Goal: Task Accomplishment & Management: Manage account settings

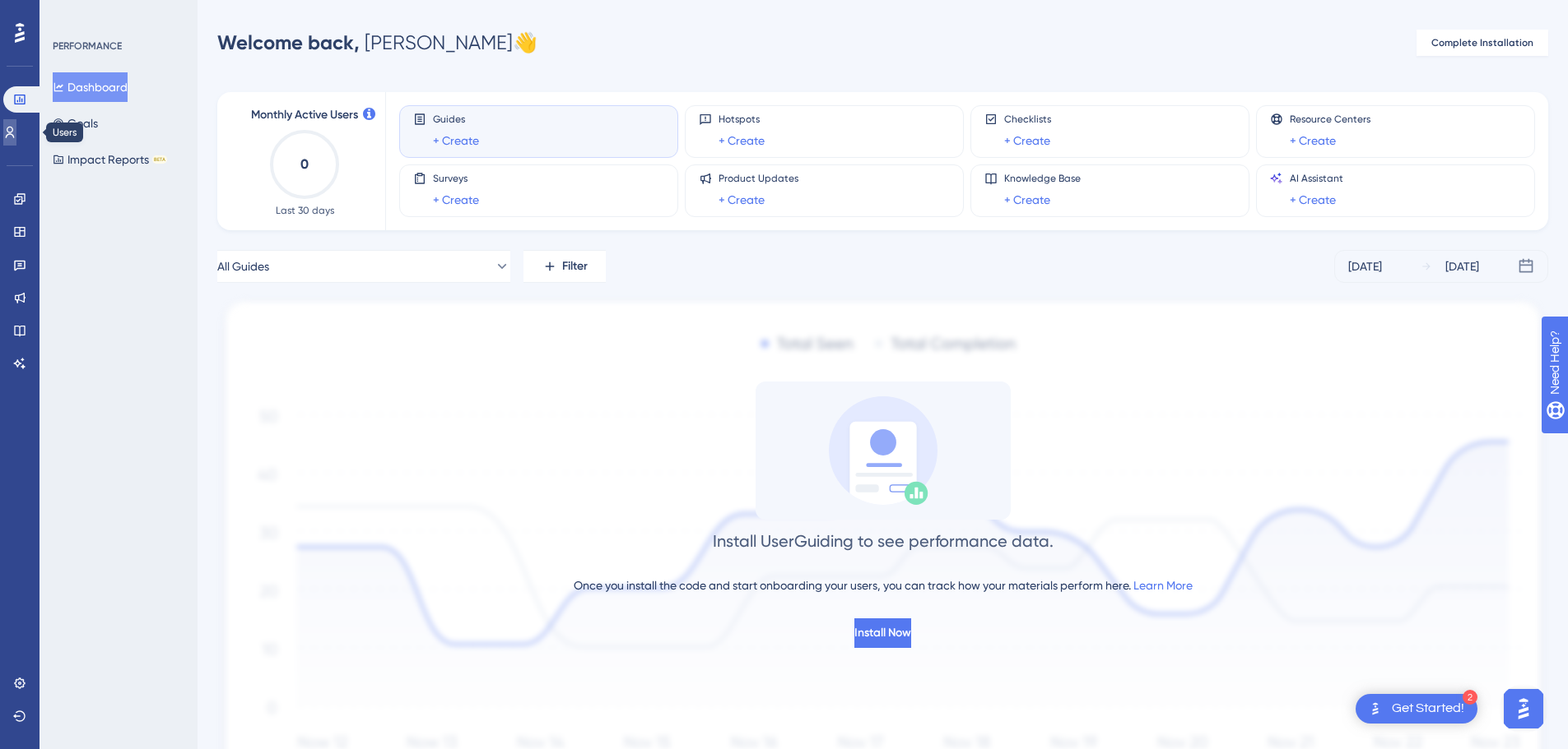
click at [0, 0] on link at bounding box center [0, 0] width 0 height 0
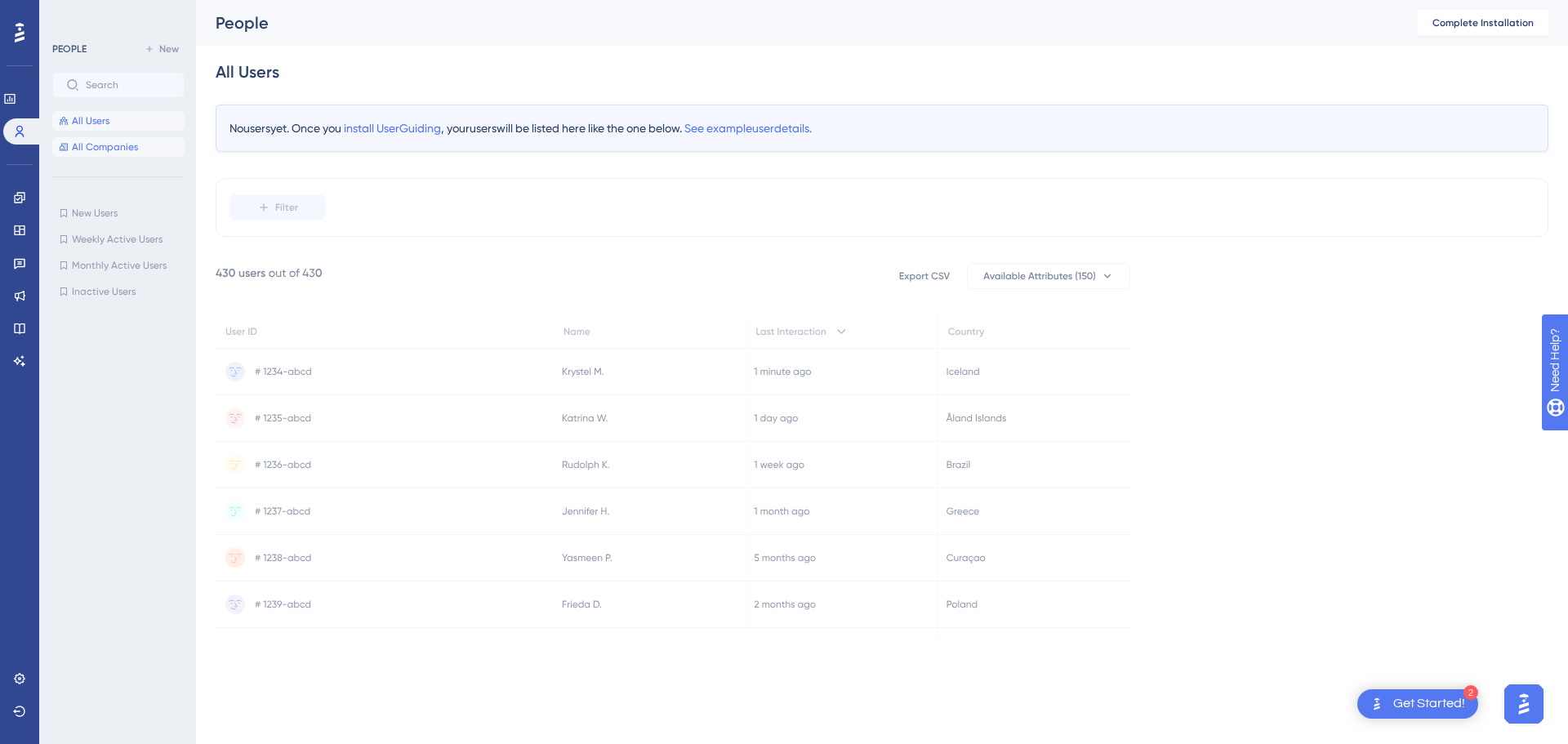
click at [93, 146] on span "All Companies" at bounding box center [104, 147] width 66 height 13
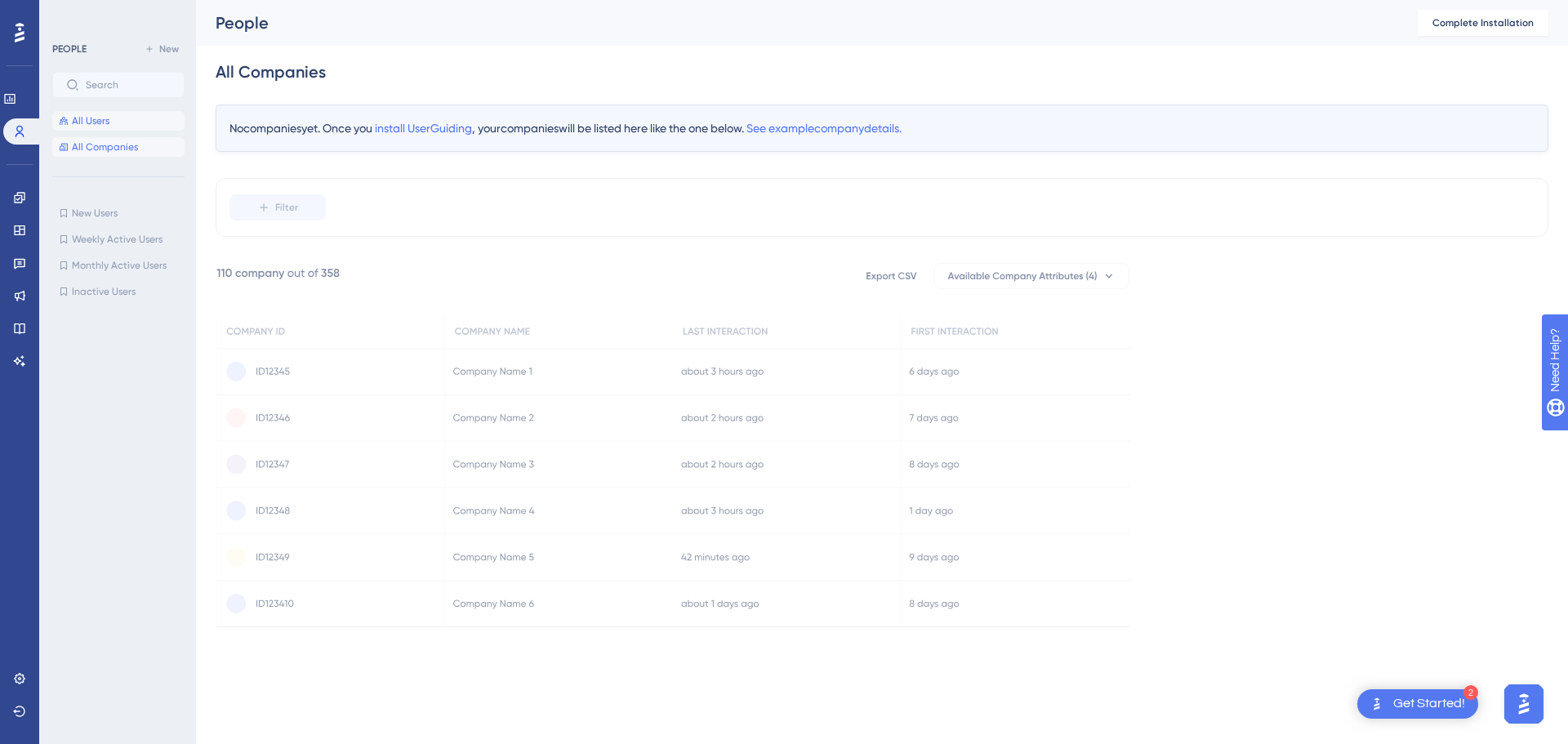
click at [91, 124] on span "All Users" at bounding box center [90, 121] width 37 height 13
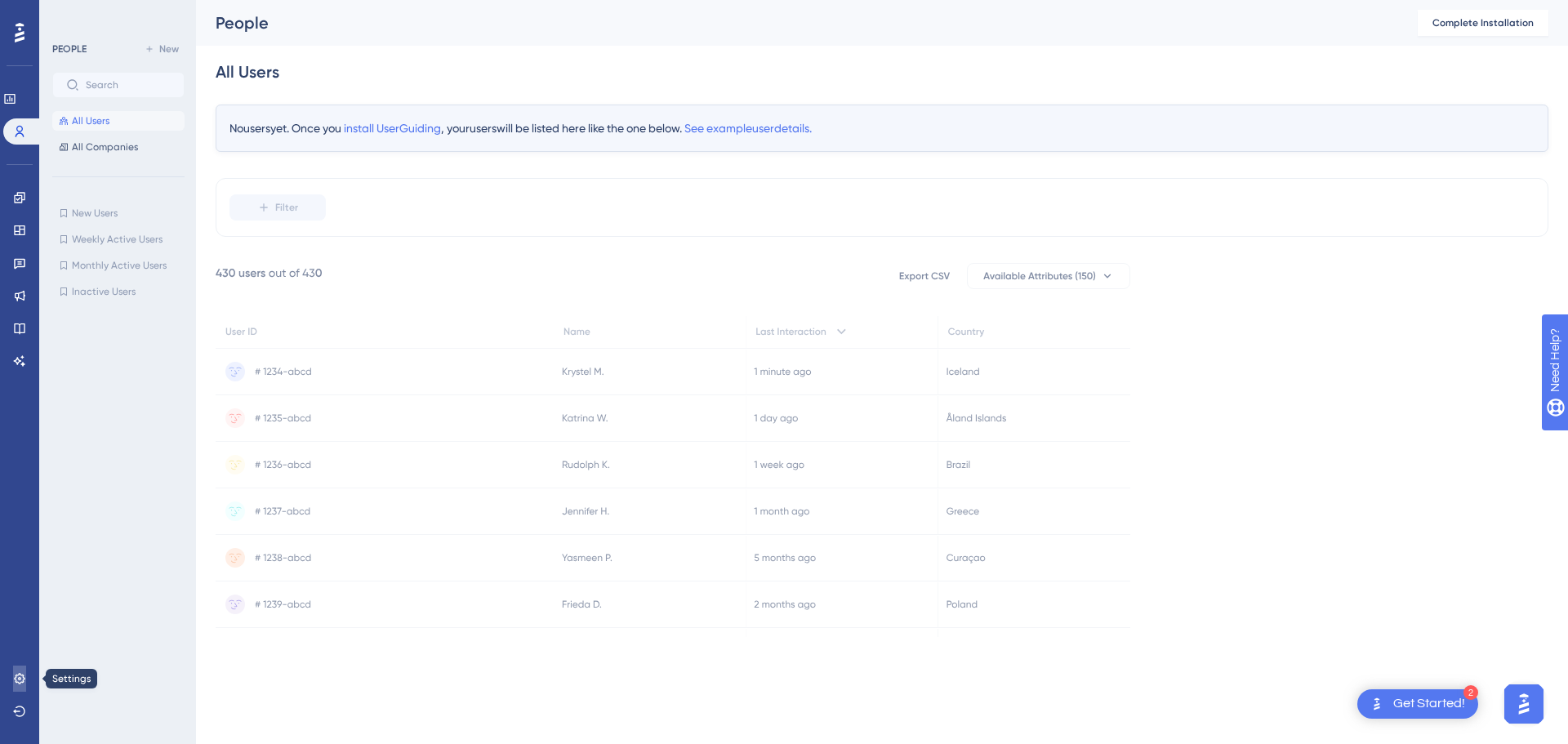
click at [21, 678] on icon at bounding box center [19, 679] width 13 height 13
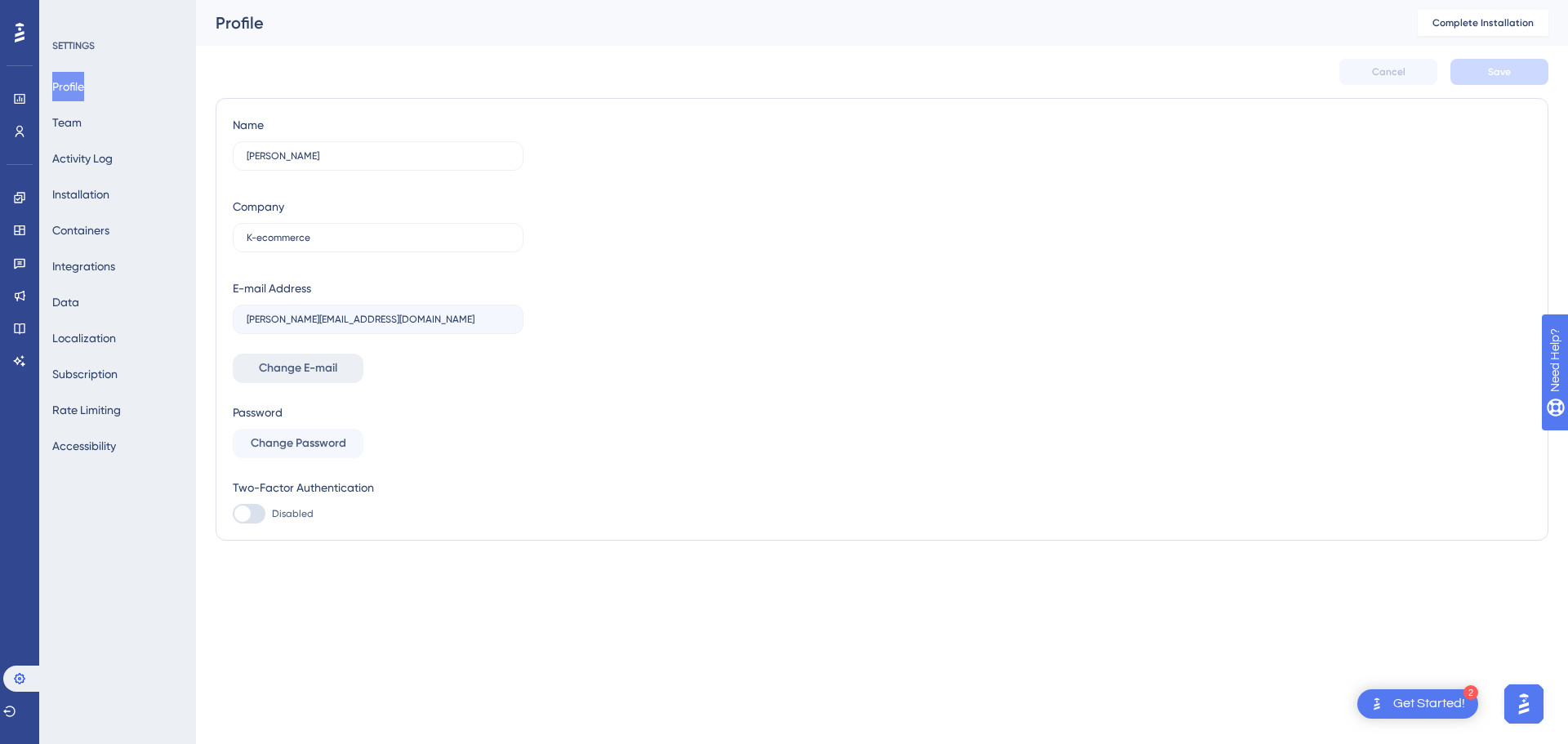
click at [298, 372] on span "Change E-mail" at bounding box center [298, 369] width 79 height 20
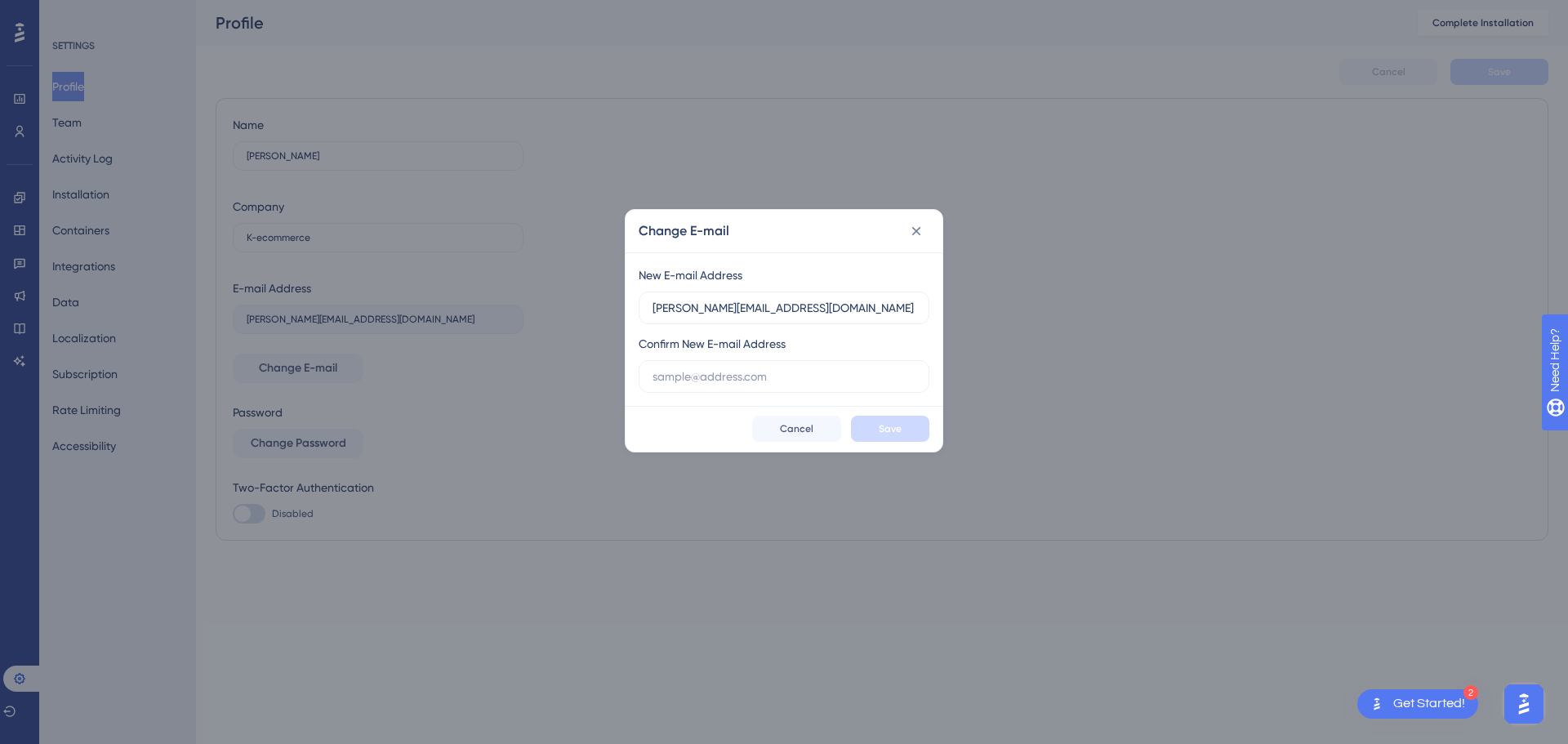
type input "[PERSON_NAME][EMAIL_ADDRESS][DOMAIN_NAME]"
click at [867, 420] on button "Save" at bounding box center [890, 429] width 79 height 26
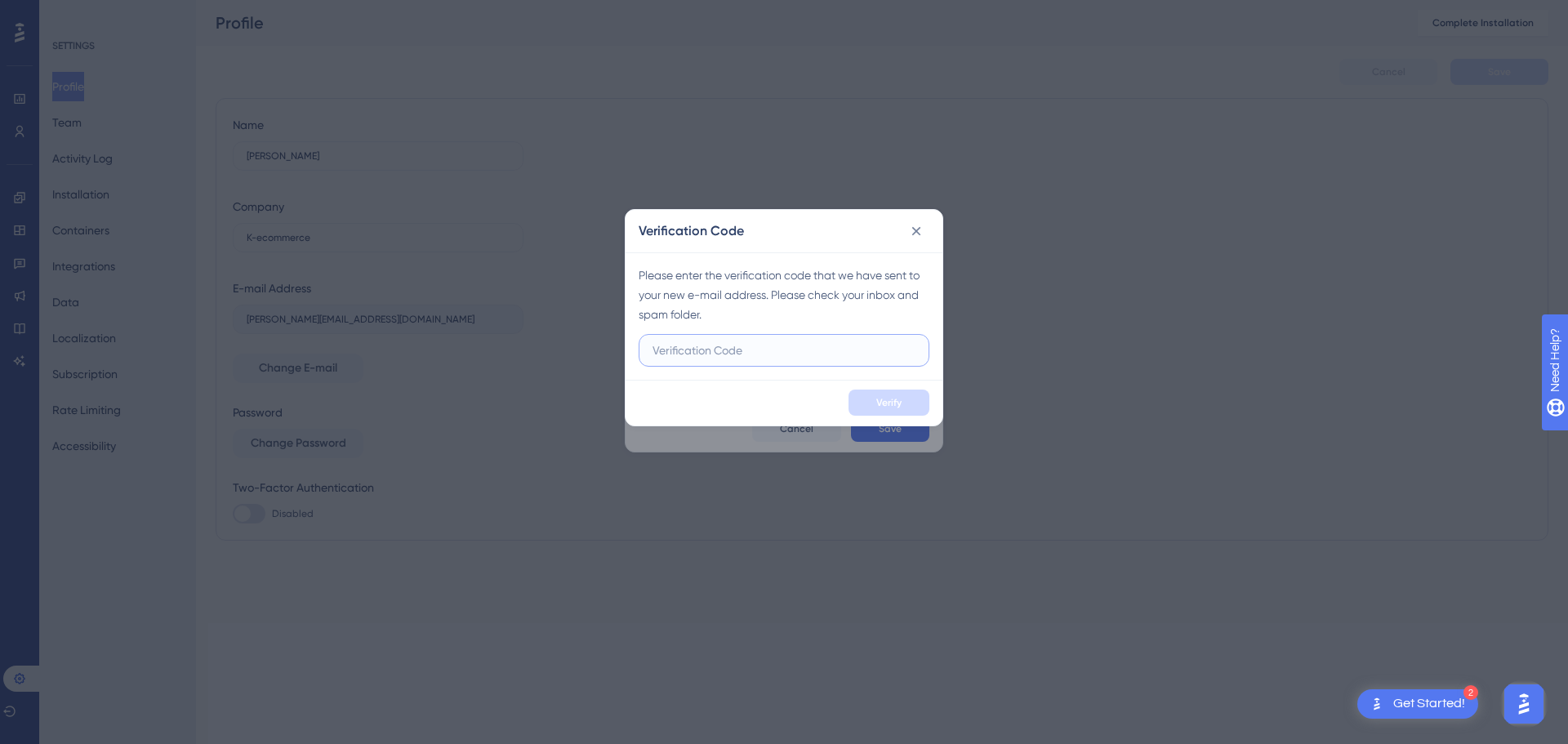
click at [729, 347] on input "text" at bounding box center [784, 351] width 263 height 18
type input "226136"
click at [900, 403] on span "Verify" at bounding box center [890, 402] width 25 height 13
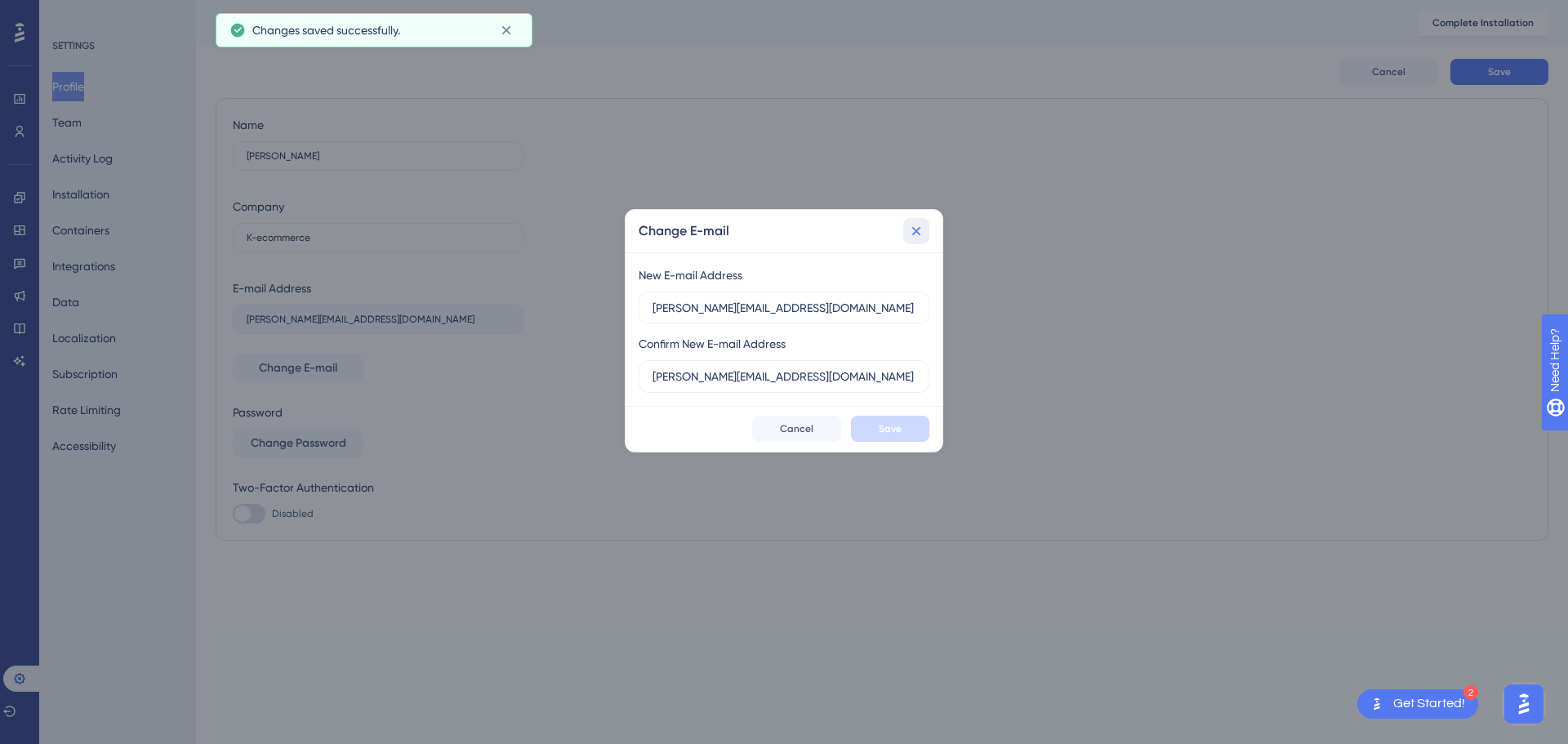
click at [917, 231] on icon at bounding box center [917, 231] width 9 height 9
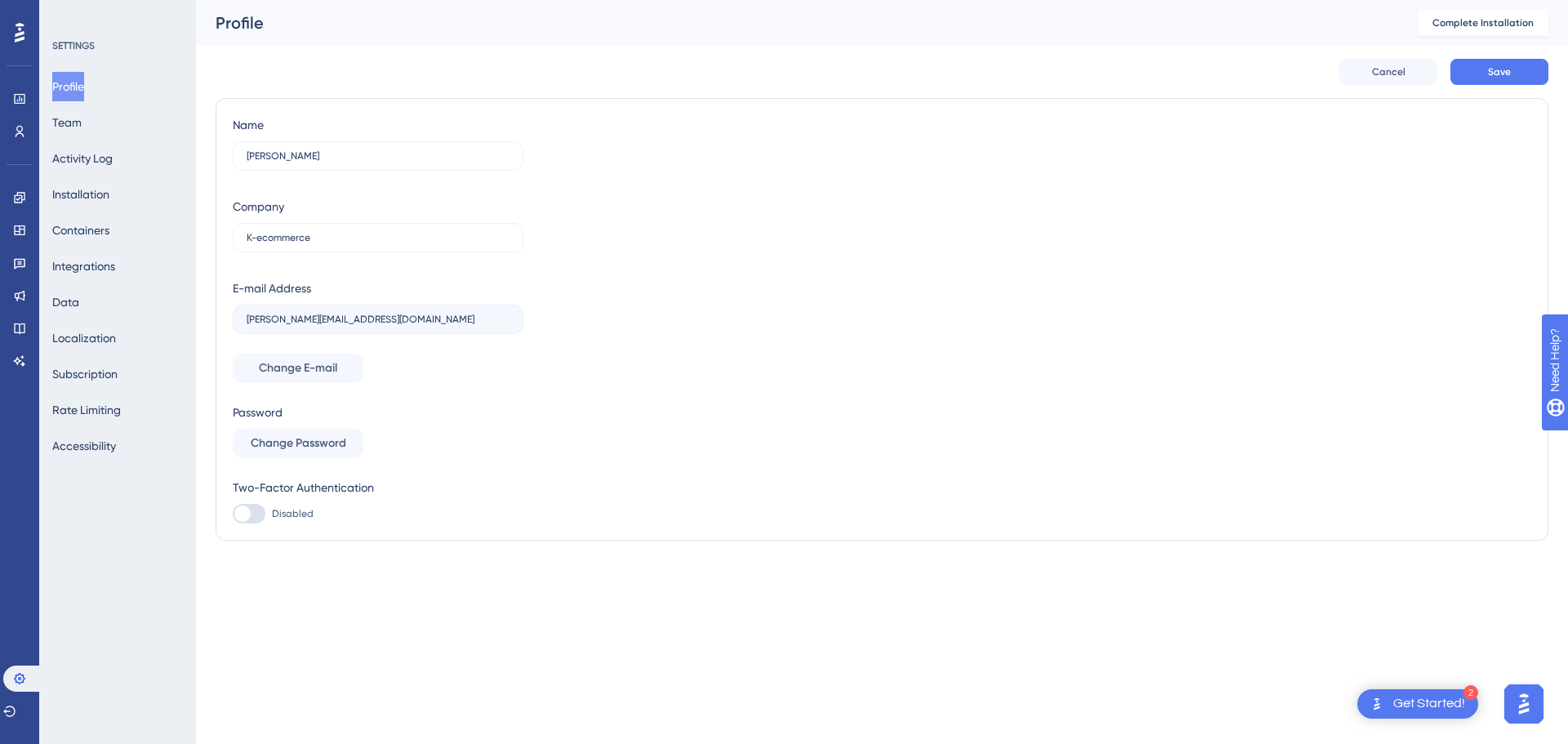
click at [849, 435] on div "Name Guillaume Tremblay Company K-ecommerce E-mail Address guillaume.tremblay@m…" at bounding box center [882, 319] width 1299 height 409
